Goal: Transaction & Acquisition: Purchase product/service

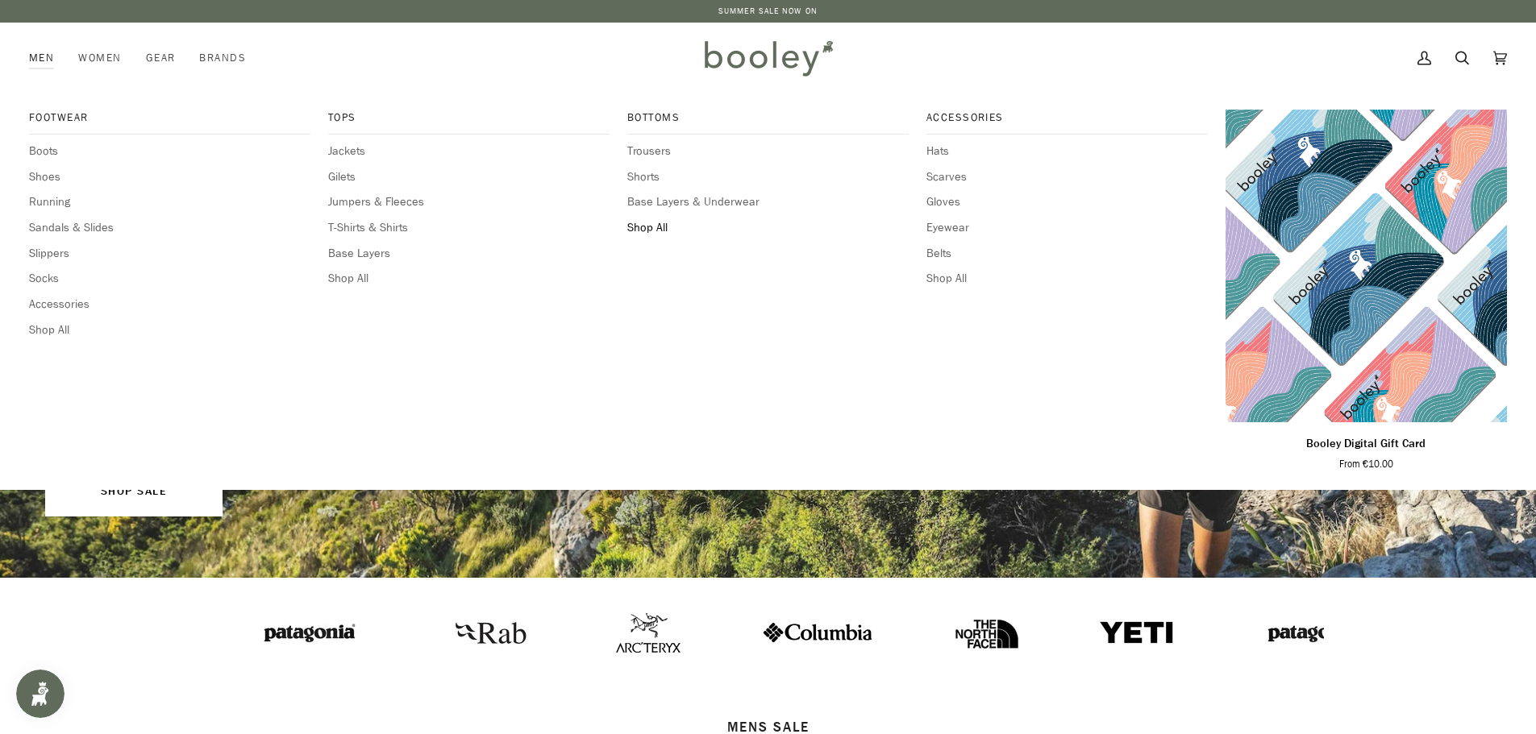
click at [639, 227] on span "Shop All" at bounding box center [767, 228] width 281 height 18
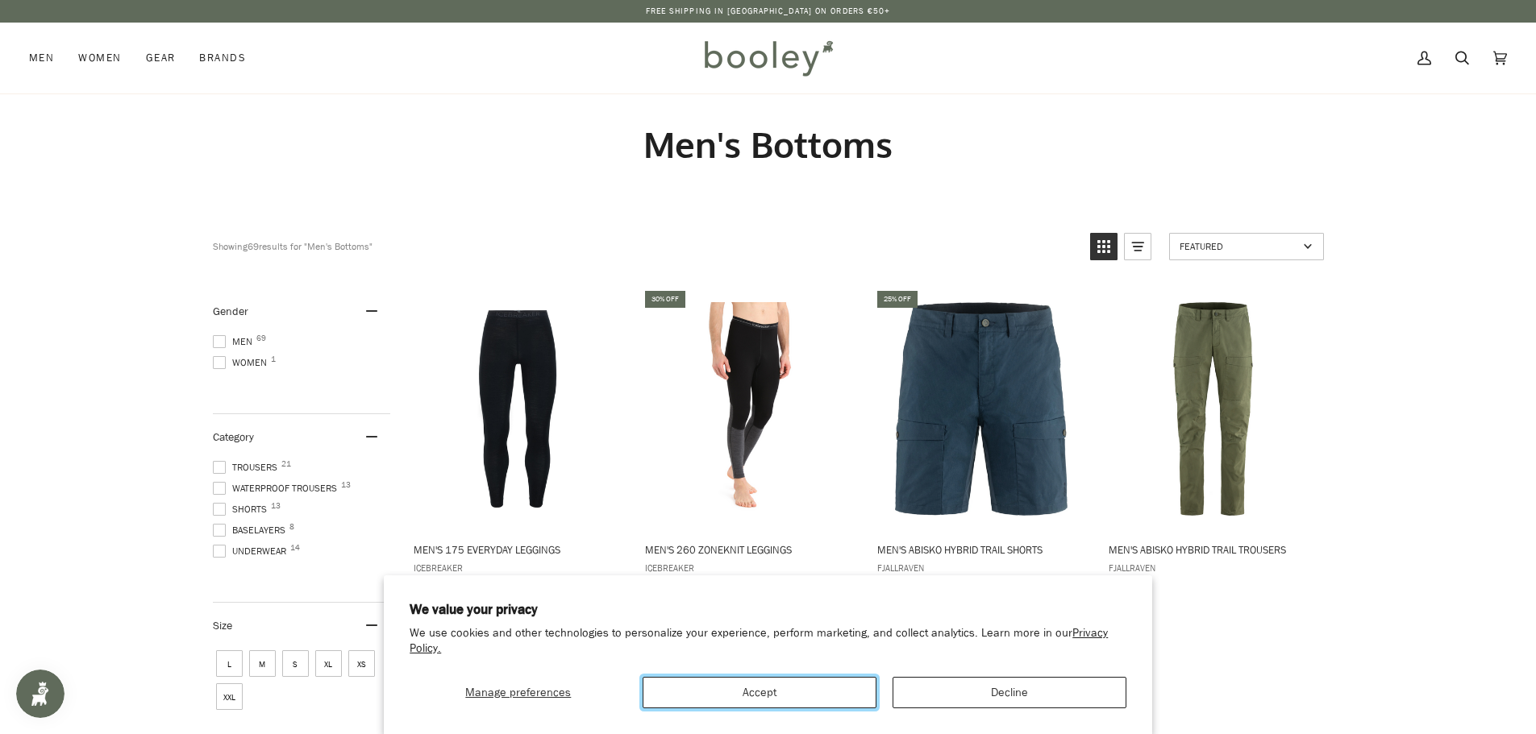
click at [744, 689] on button "Accept" at bounding box center [760, 692] width 234 height 31
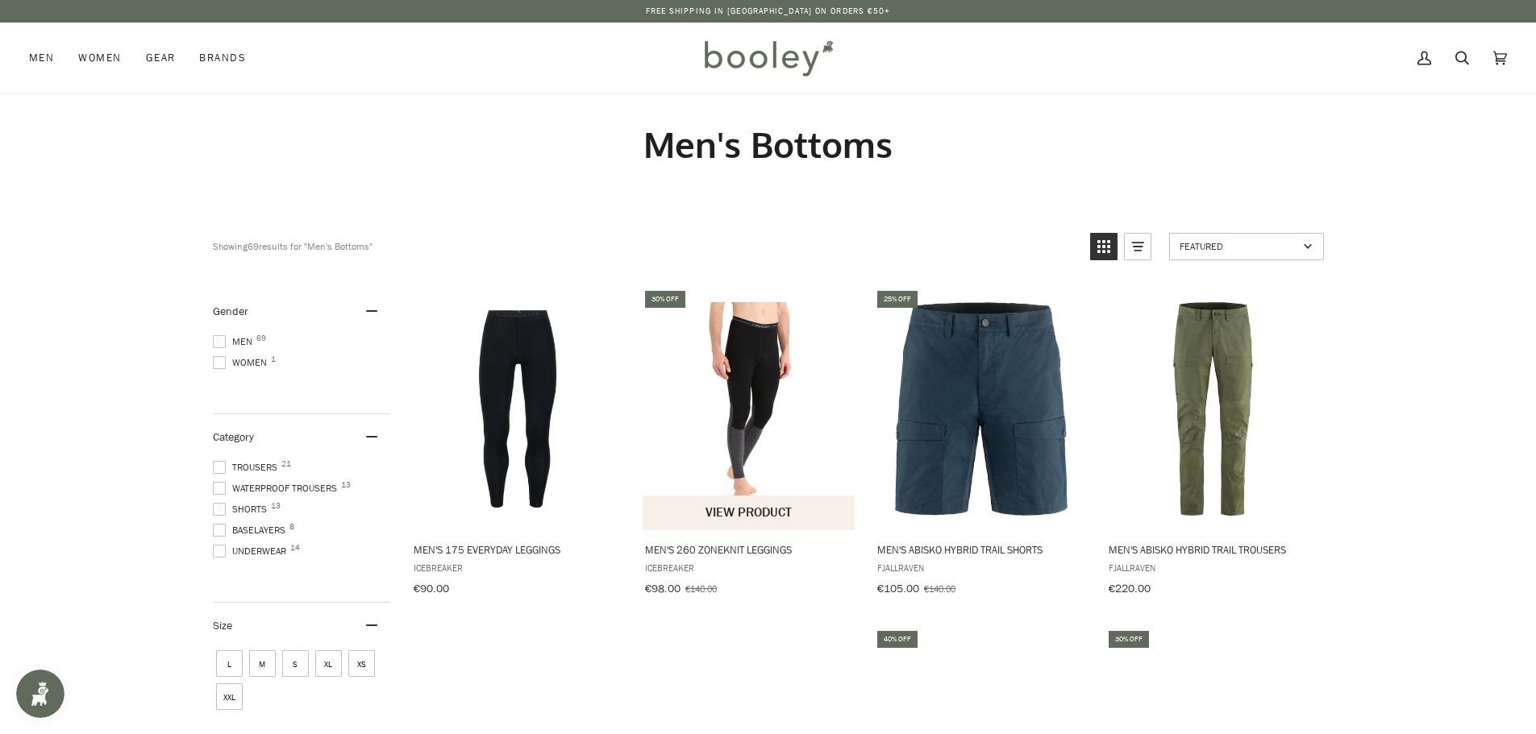
scroll to position [81, 0]
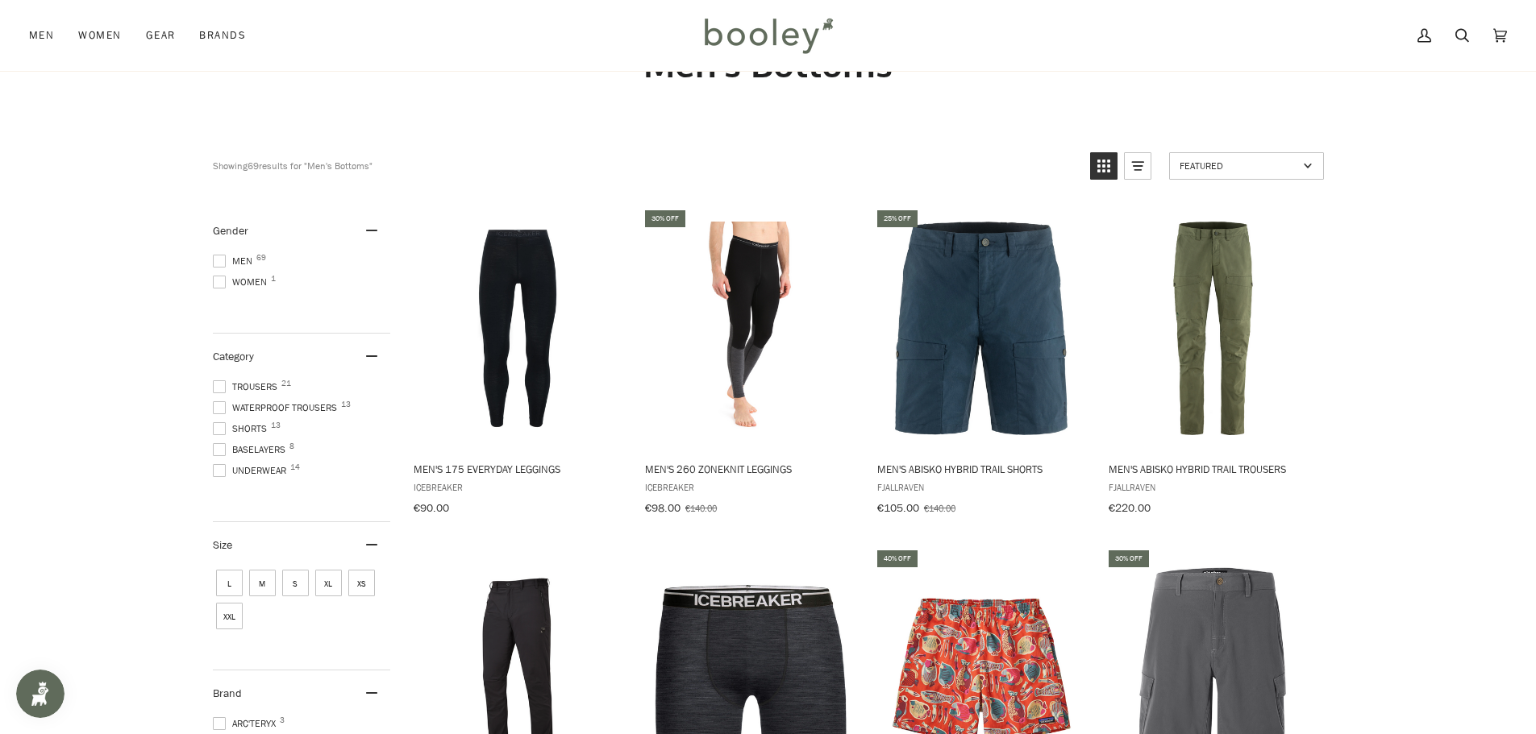
click at [223, 406] on span at bounding box center [219, 408] width 13 height 13
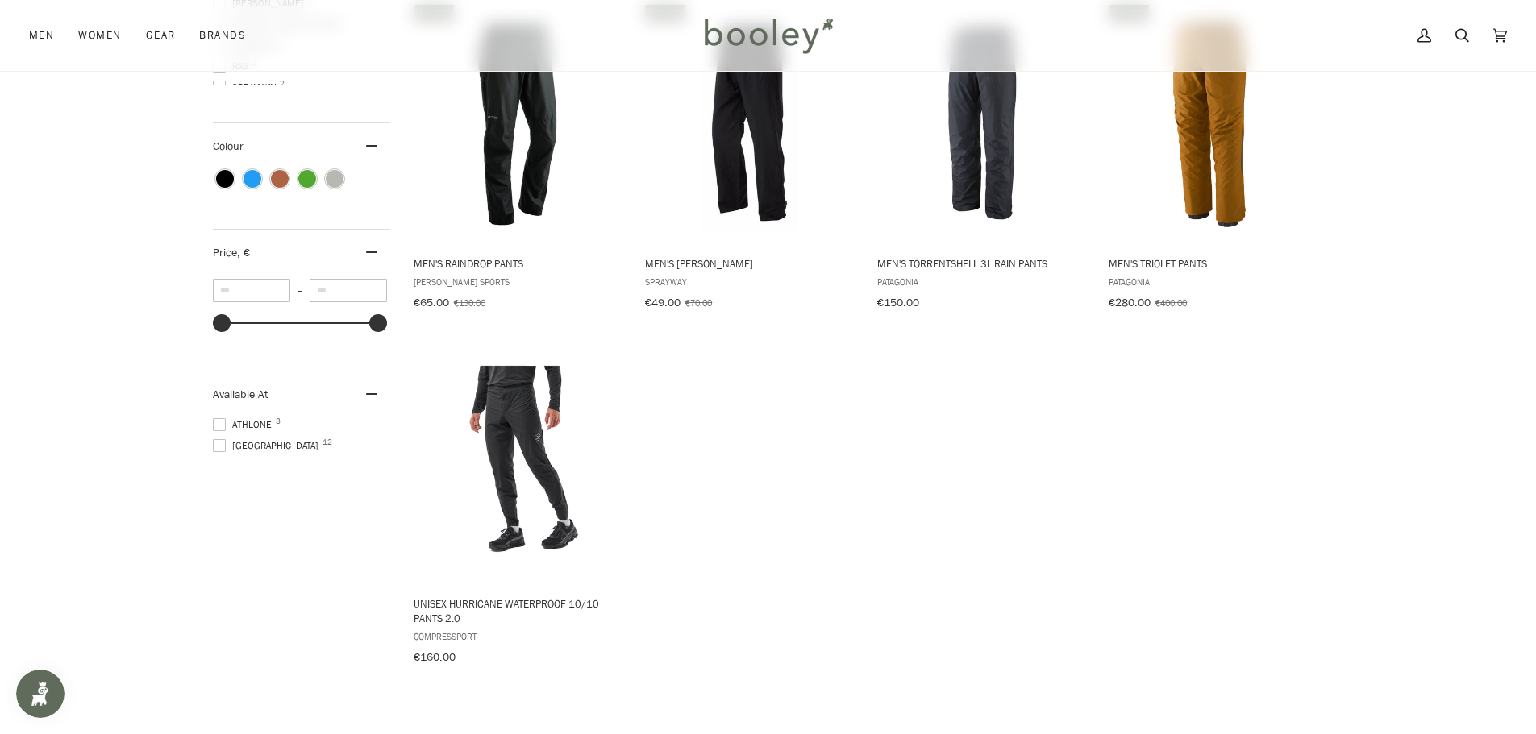
scroll to position [887, 0]
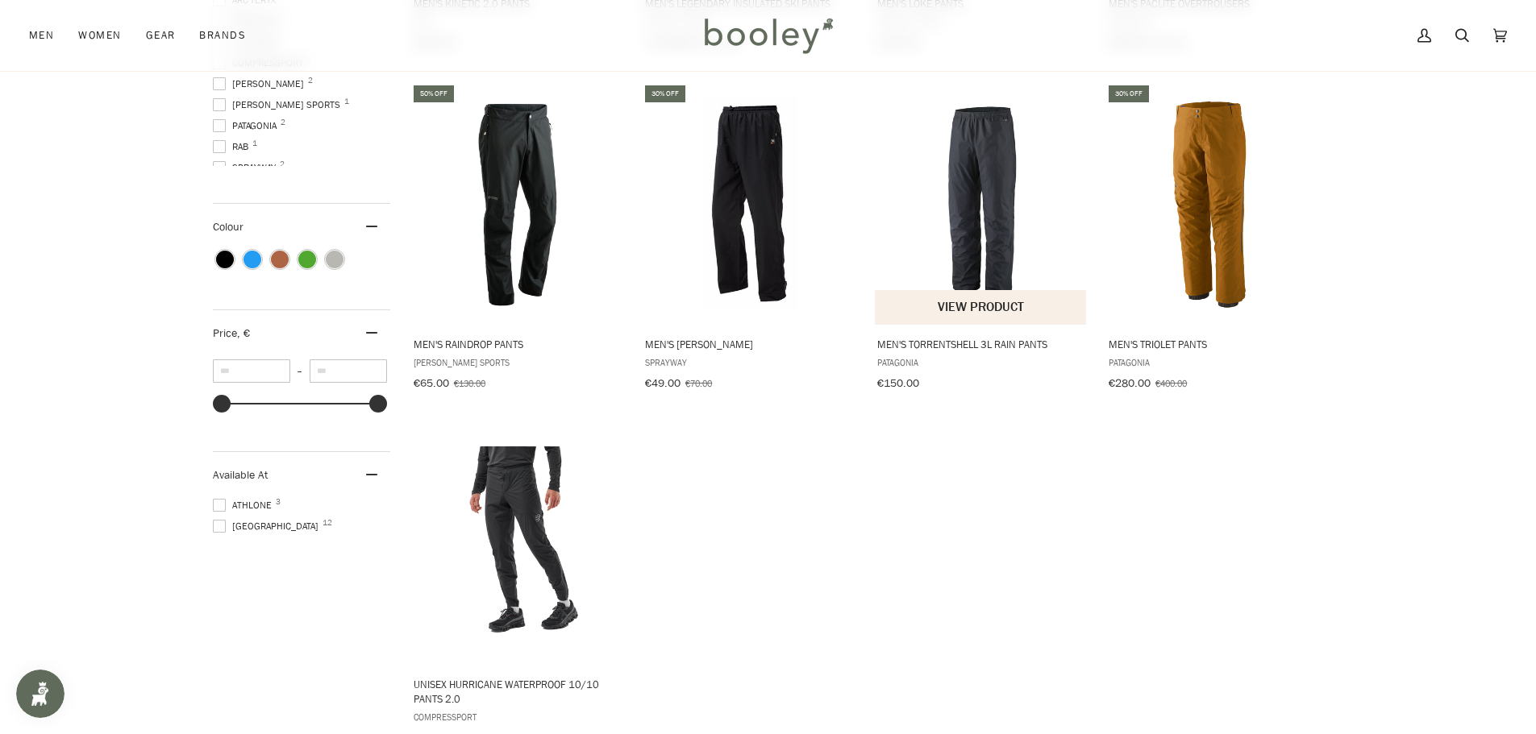
click at [961, 294] on button "View product" at bounding box center [981, 307] width 212 height 35
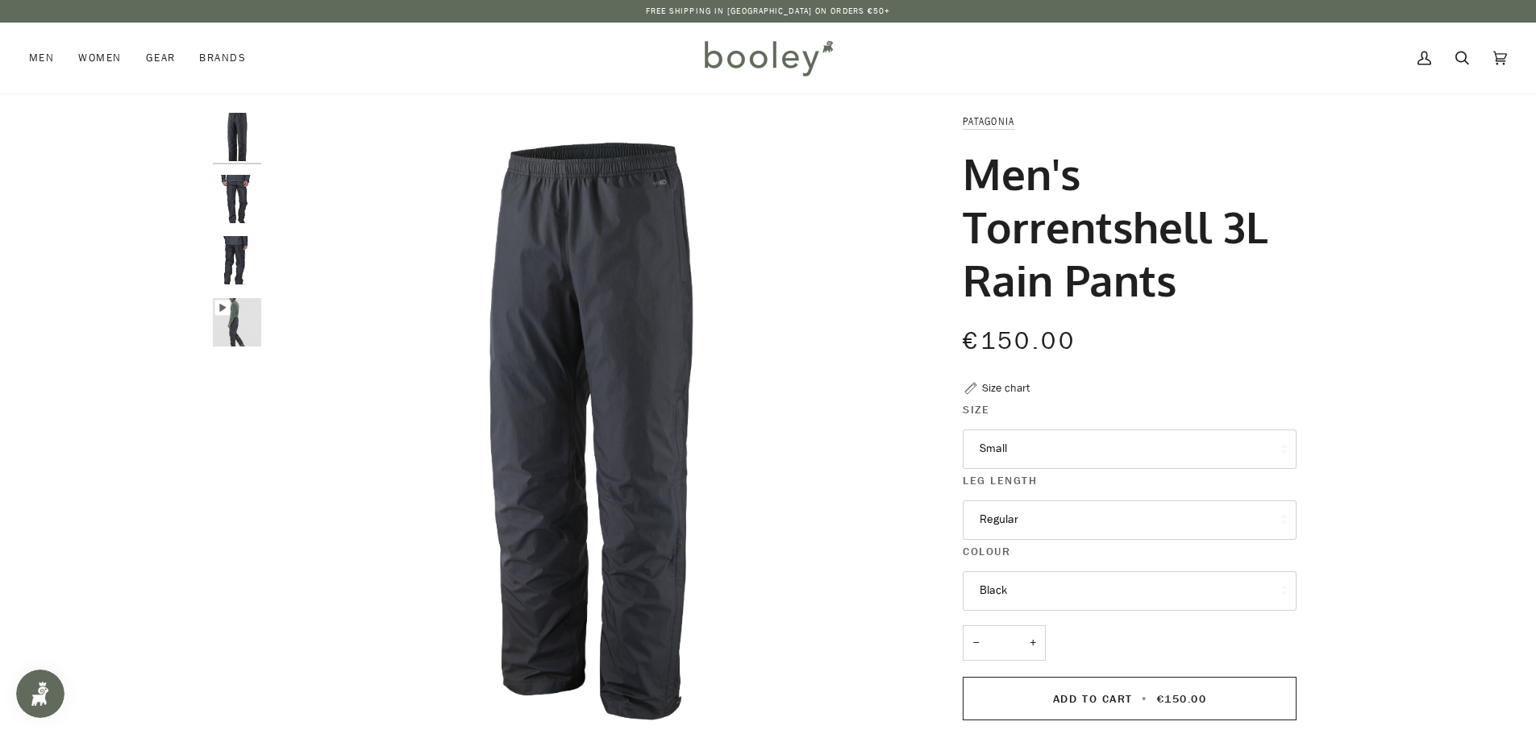
click at [1067, 447] on button "Small" at bounding box center [1130, 450] width 334 height 40
click at [1013, 685] on link "XXL" at bounding box center [1129, 688] width 332 height 40
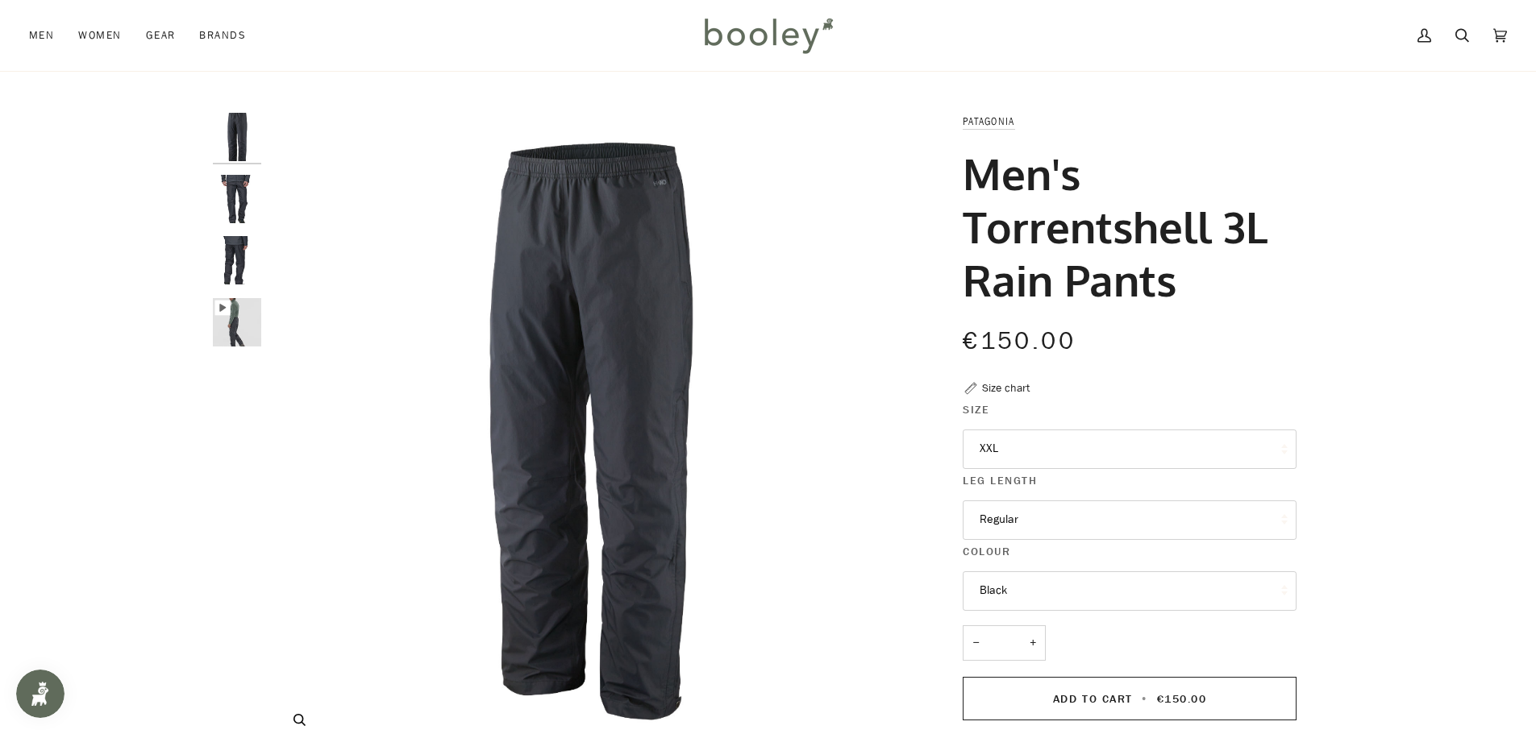
scroll to position [81, 0]
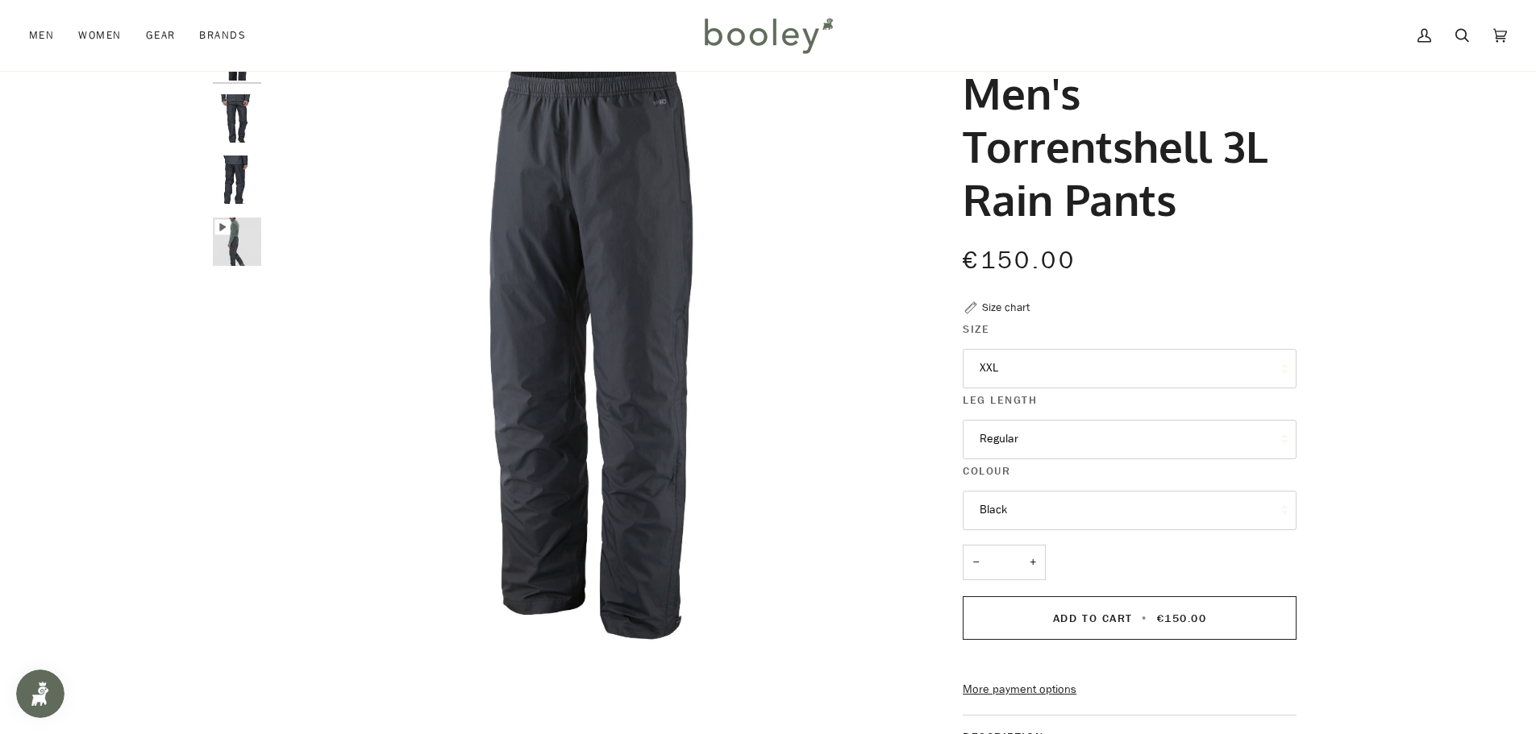
click at [997, 440] on button "Regular" at bounding box center [1130, 440] width 334 height 40
click at [1002, 518] on span "Regular" at bounding box center [999, 517] width 39 height 15
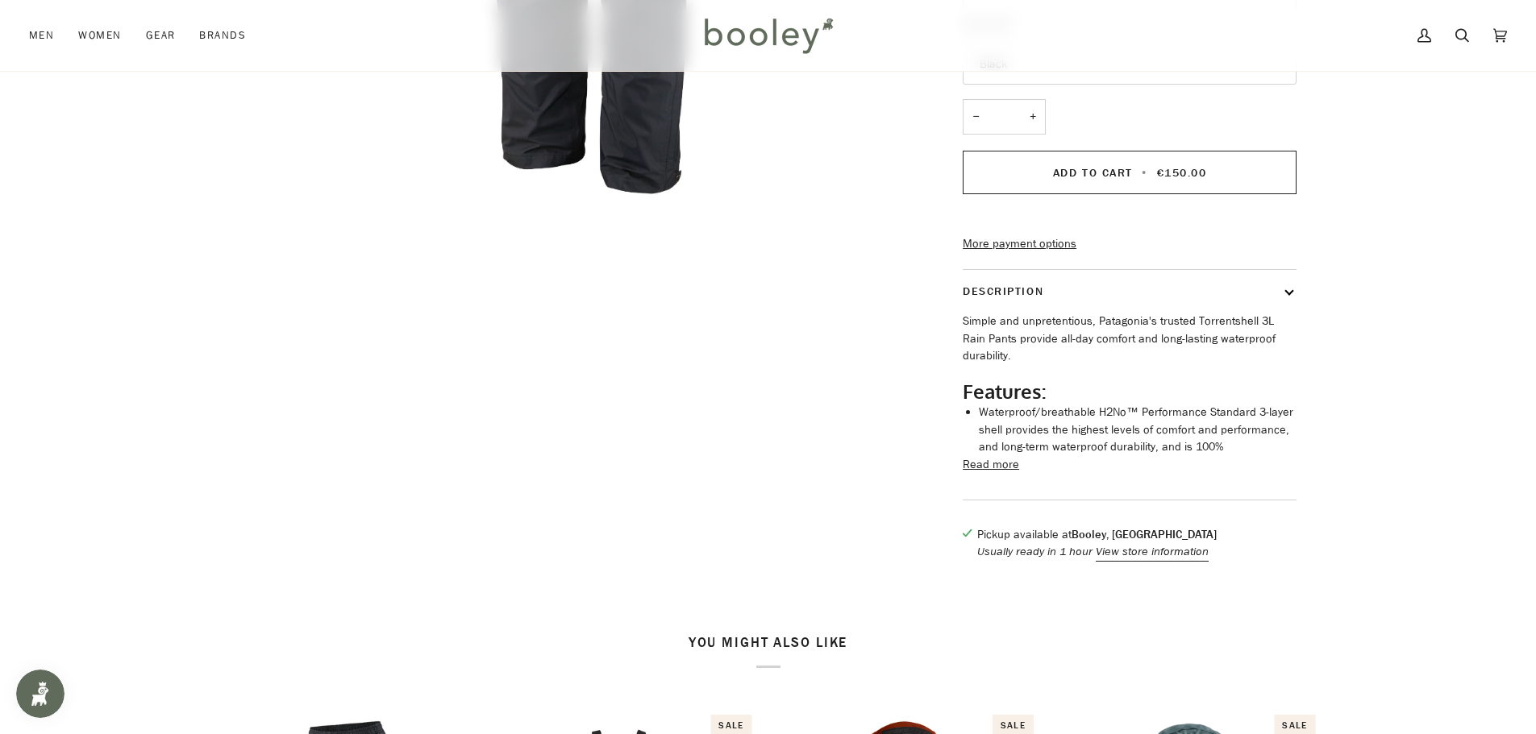
scroll to position [564, 0]
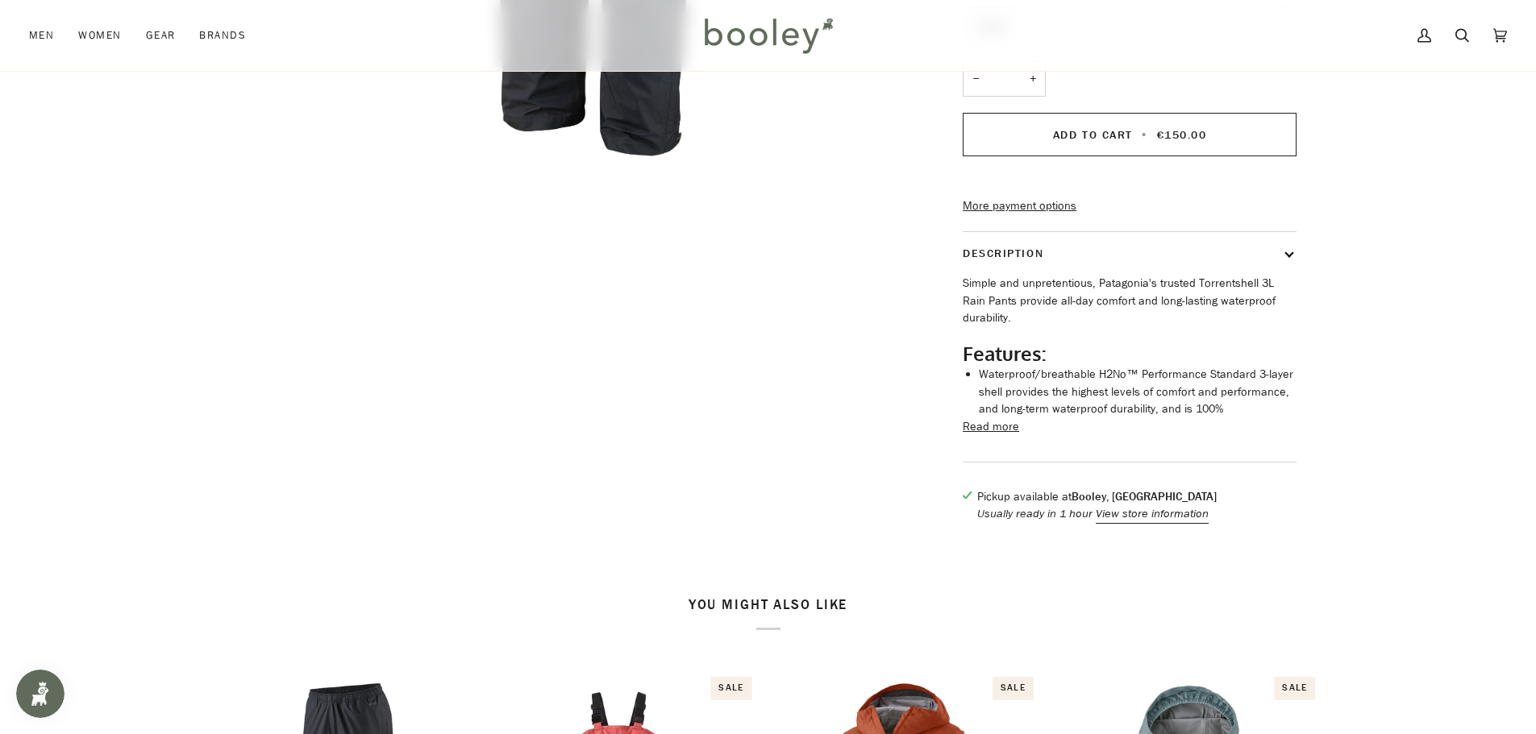
click at [988, 435] on button "Read more" at bounding box center [991, 427] width 56 height 18
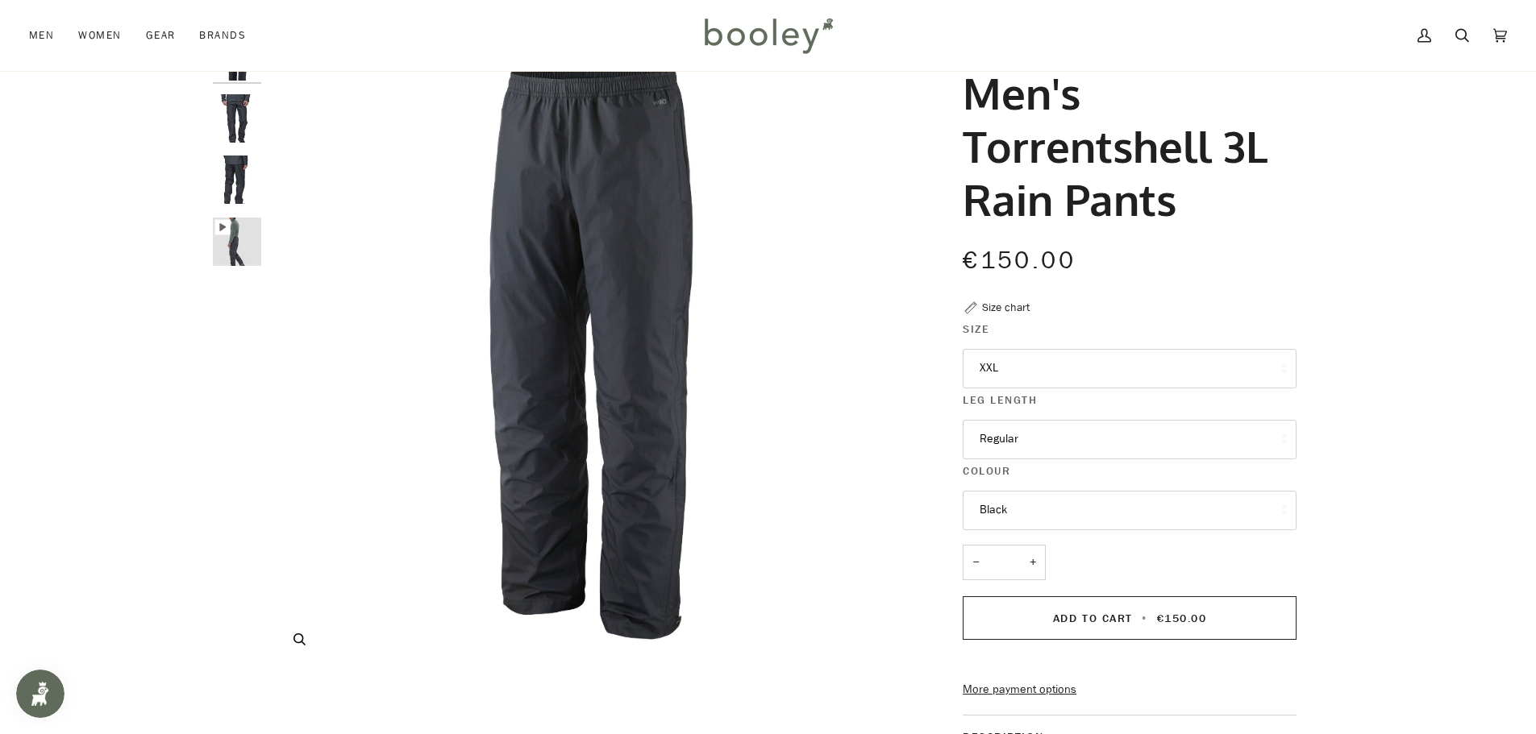
scroll to position [0, 0]
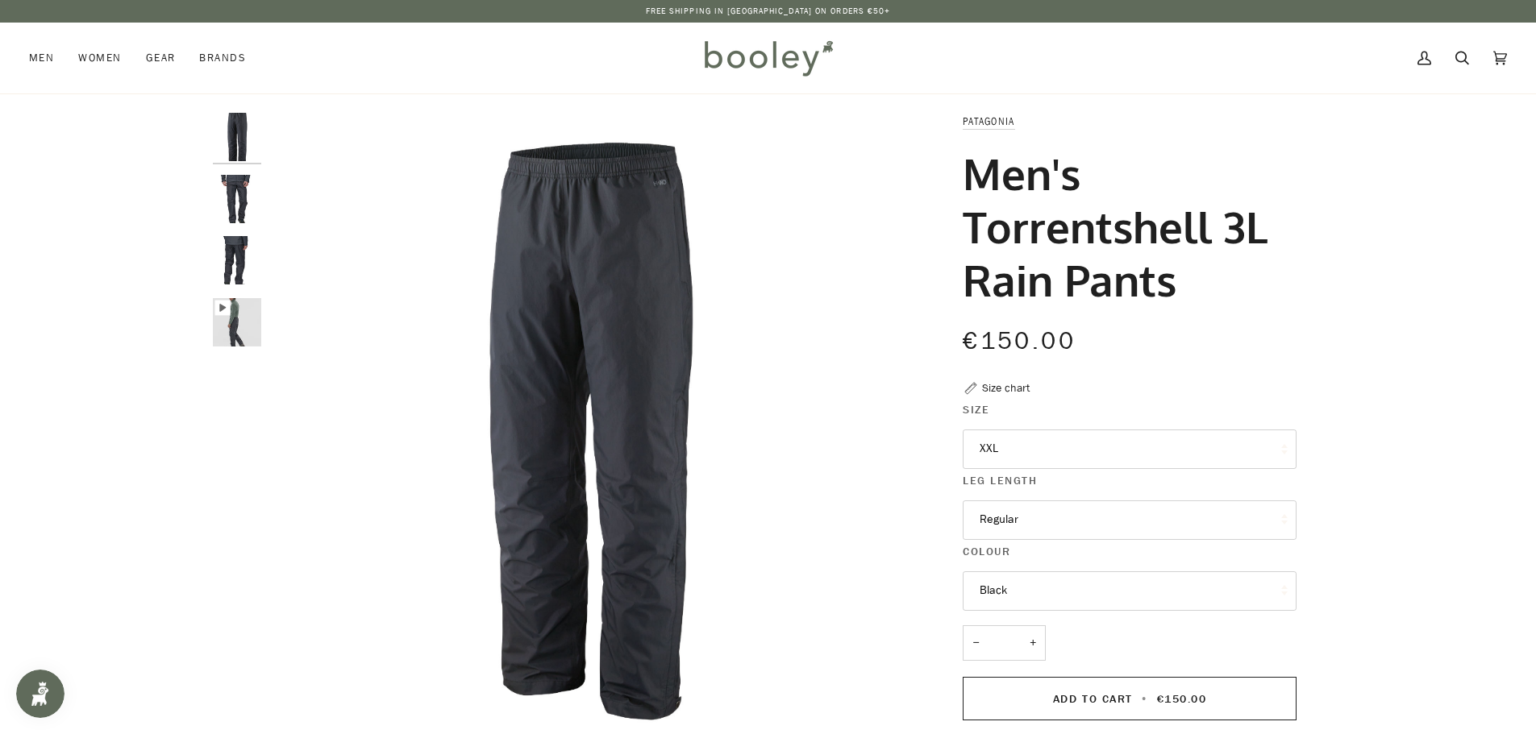
click at [227, 198] on img "Patagonia Men's Torrentshell 3L Rain Pants Black - Booley Galway" at bounding box center [237, 199] width 48 height 48
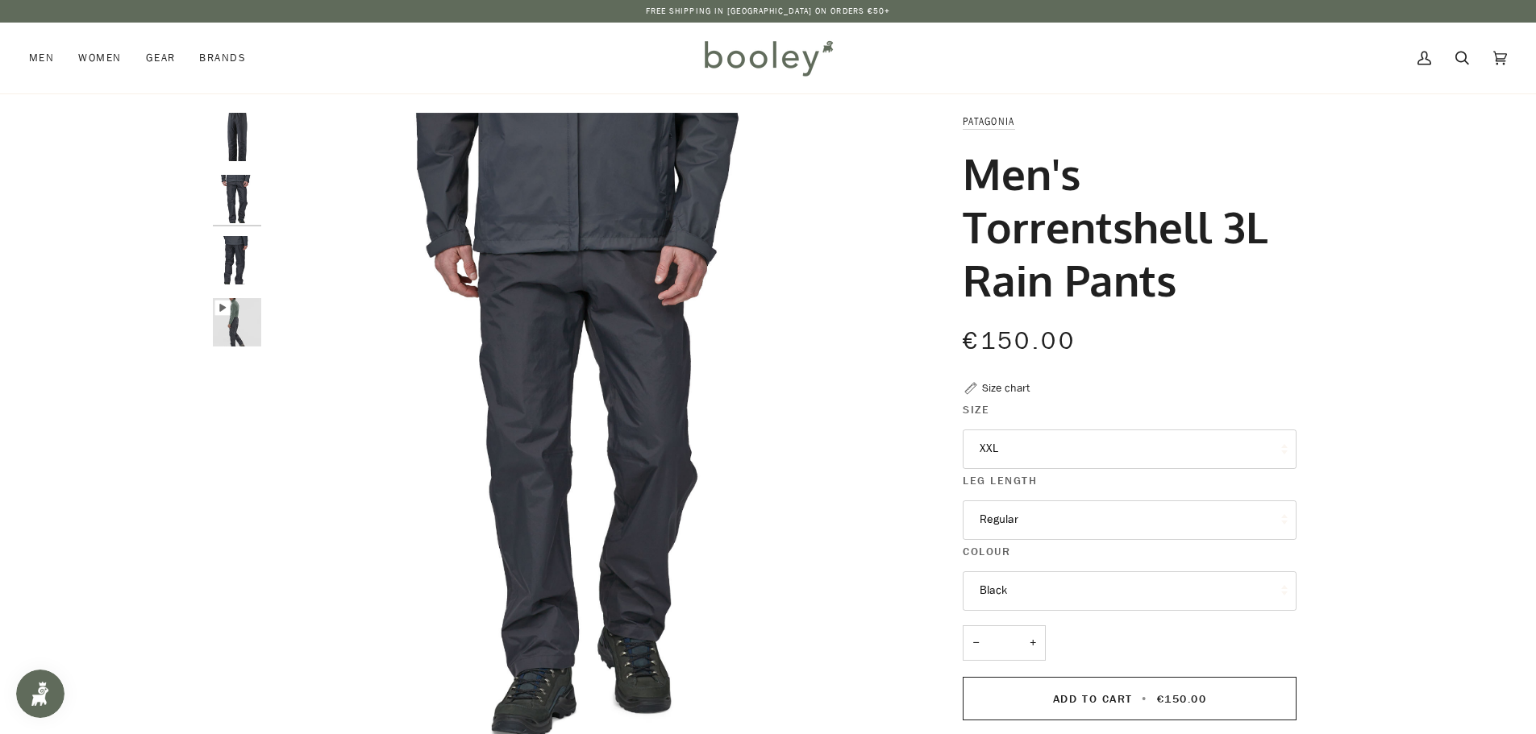
click at [236, 272] on img "Patagonia Men's Torrentshell 3L Rain Pants Black - Booley Galway" at bounding box center [237, 260] width 48 height 48
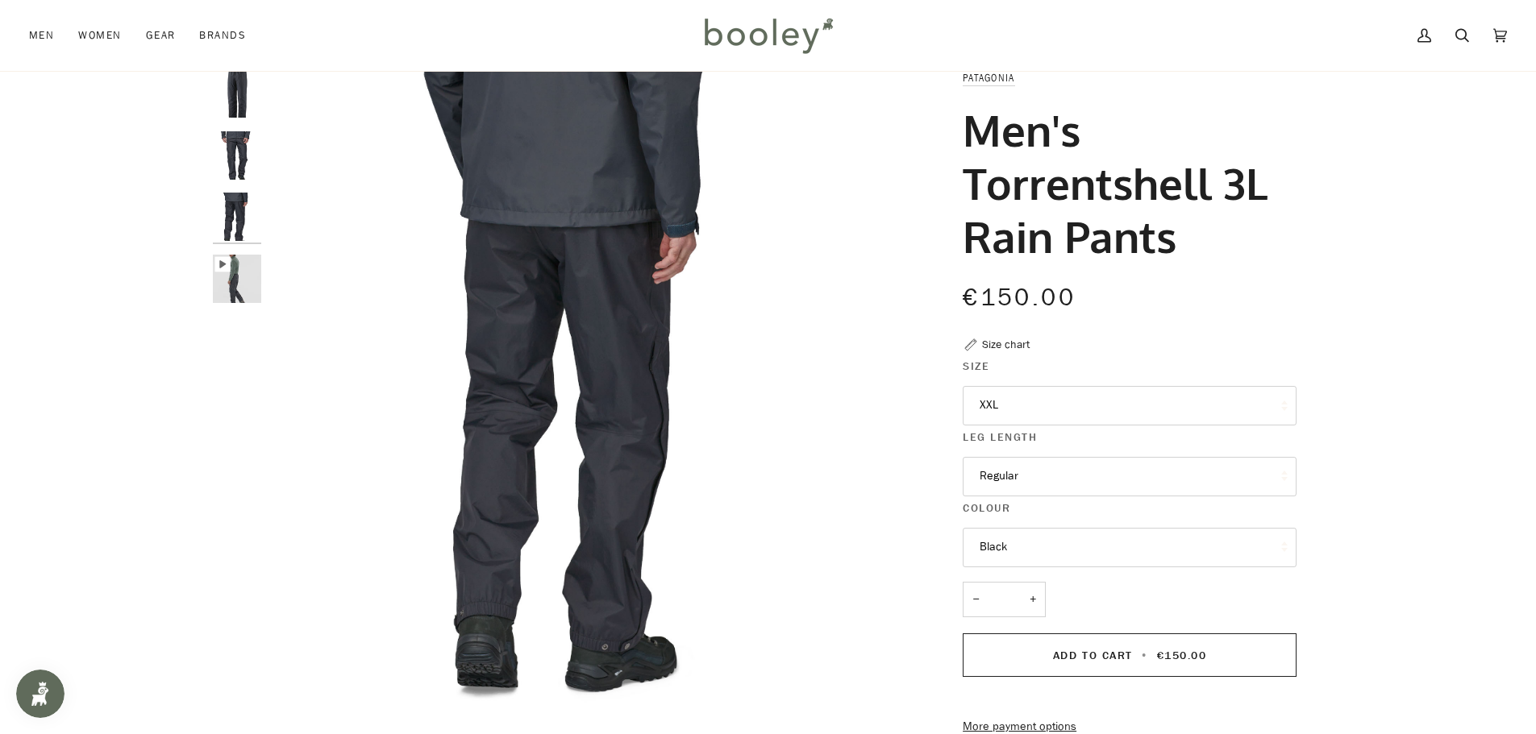
scroll to position [81, 0]
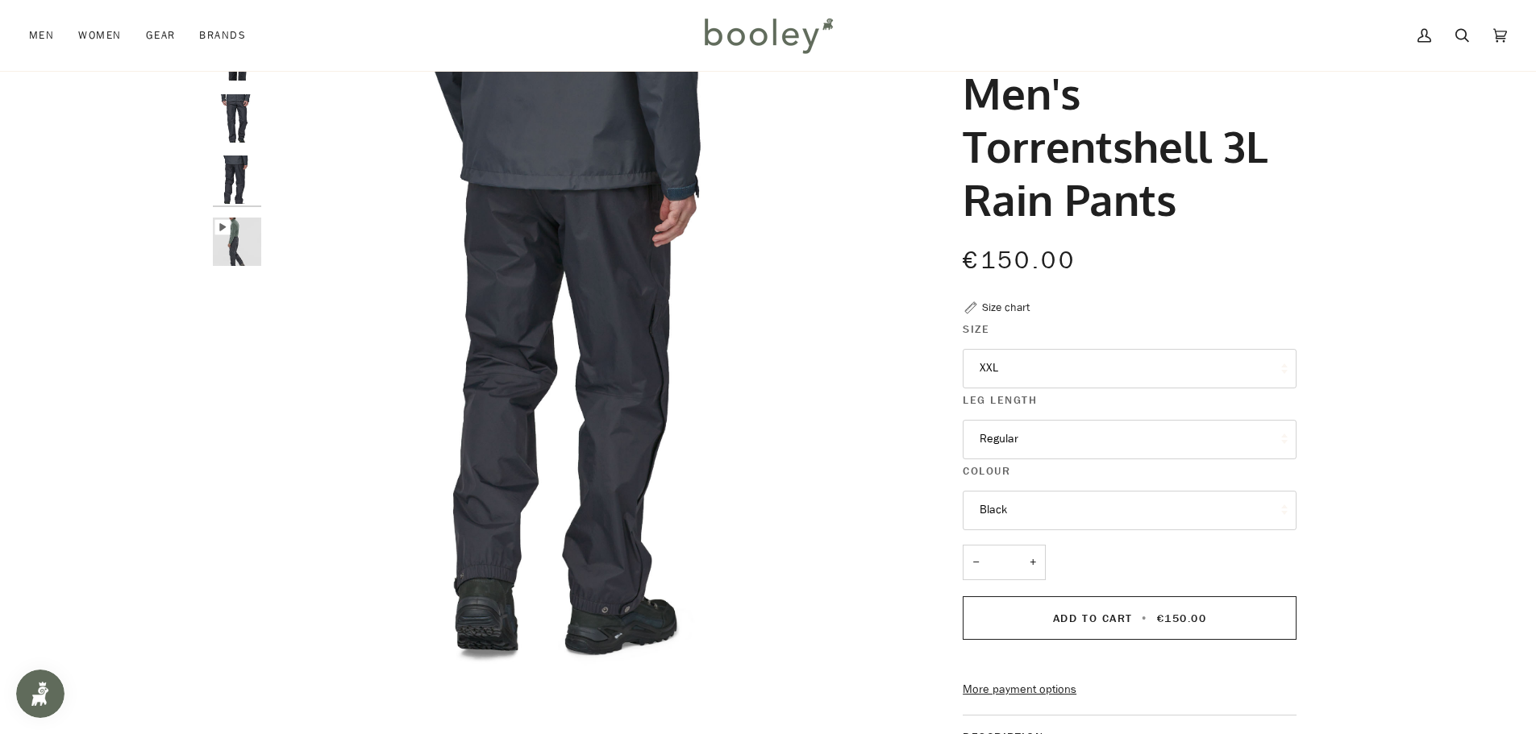
click at [238, 250] on img "Patagonia Men's Torrentshell 3L Rain Pants Black - Booley Galway" at bounding box center [237, 242] width 48 height 48
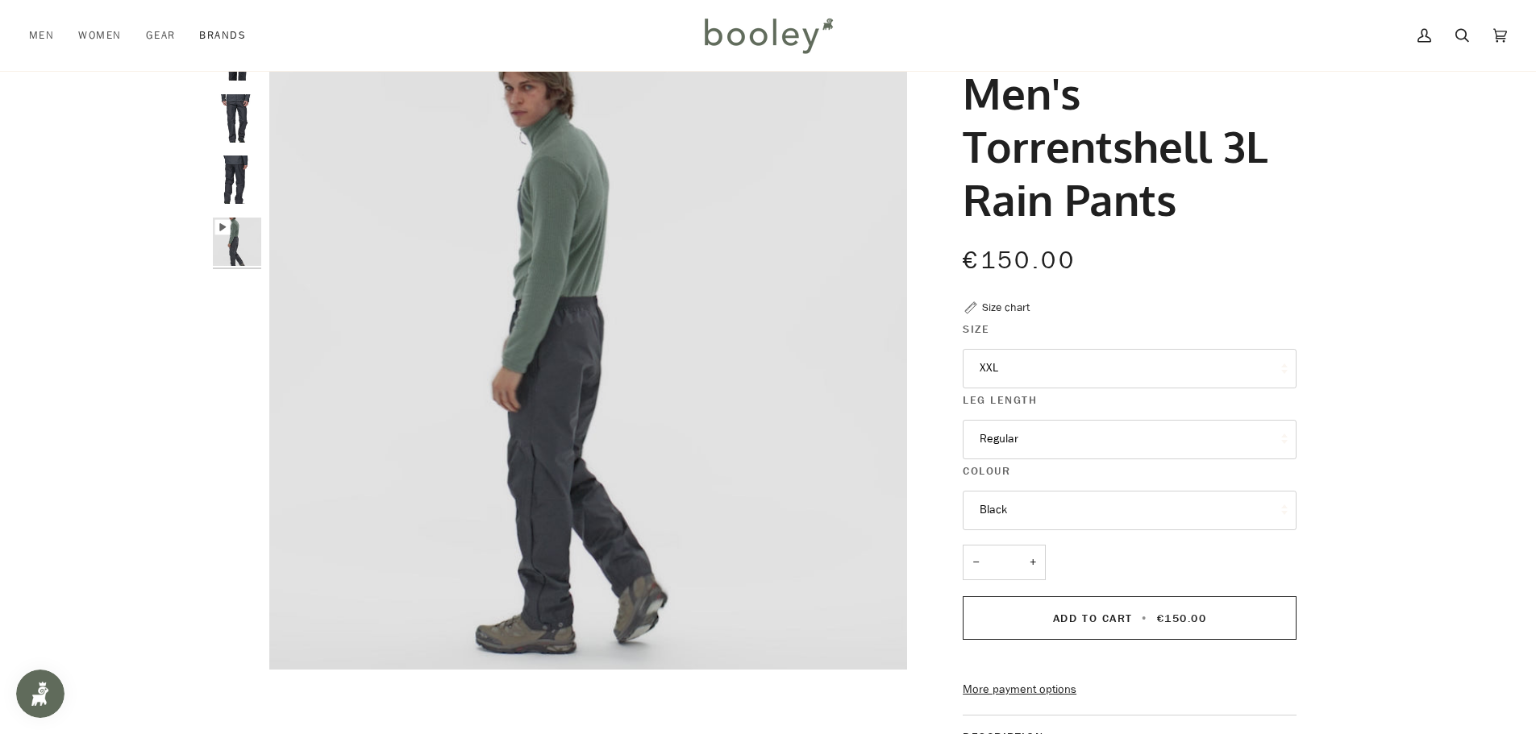
type input "****"
